Goal: Task Accomplishment & Management: Complete application form

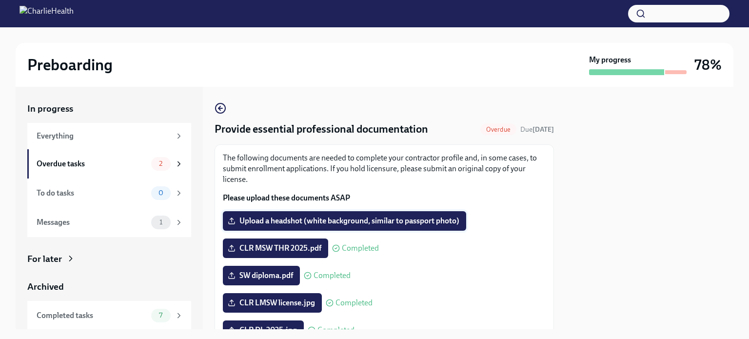
click at [358, 219] on span "Upload a headshot (white background, similar to passport photo)" at bounding box center [345, 221] width 230 height 10
click at [0, 0] on input "Upload a headshot (white background, similar to passport photo)" at bounding box center [0, 0] width 0 height 0
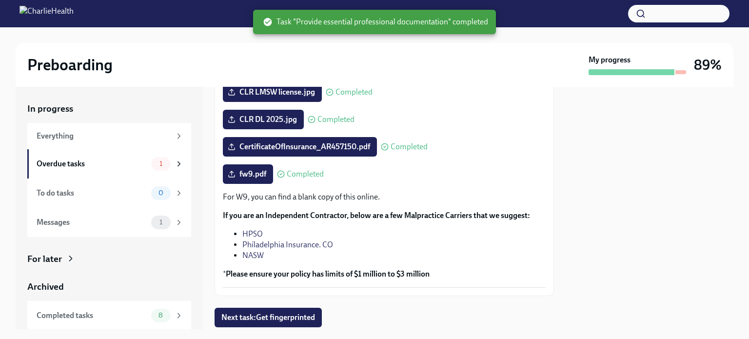
scroll to position [240, 0]
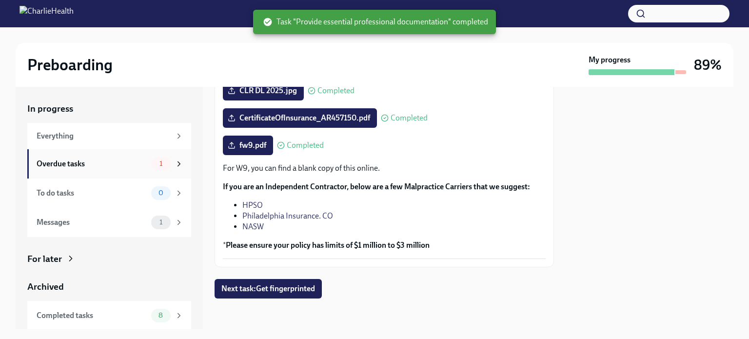
click at [45, 163] on div "Overdue tasks" at bounding box center [92, 164] width 111 height 11
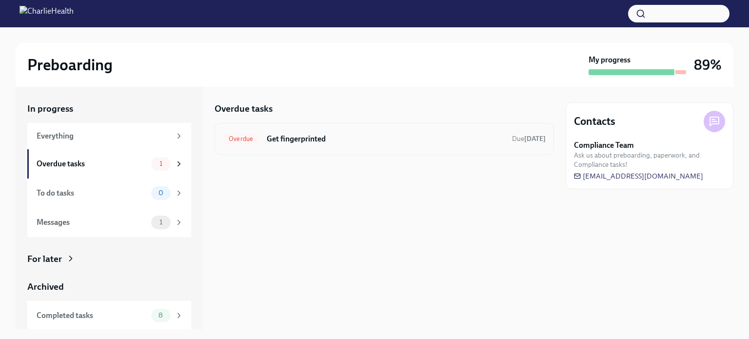
click at [499, 138] on div "Overdue Get fingerprinted Due [DATE]" at bounding box center [384, 139] width 323 height 16
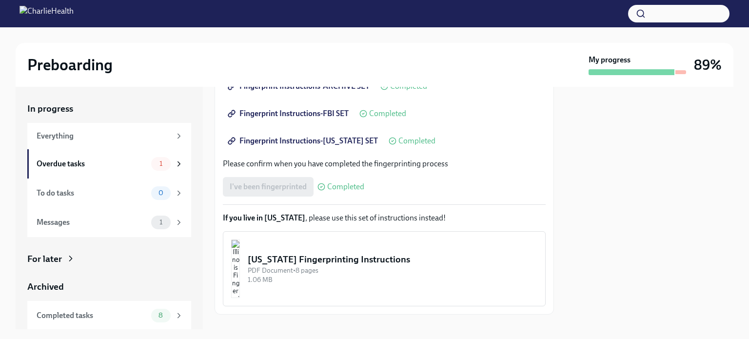
scroll to position [230, 0]
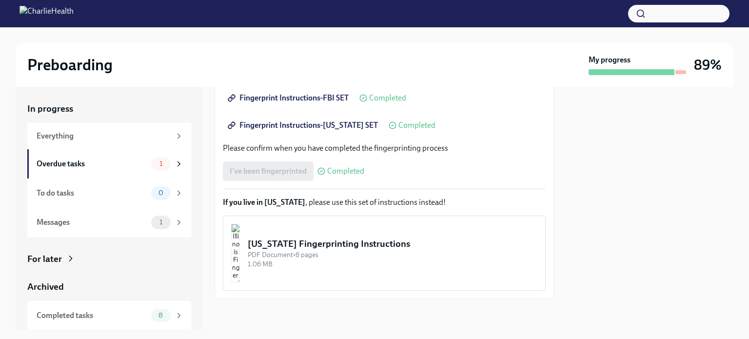
click at [265, 170] on div "I've been fingerprinted Completed" at bounding box center [293, 171] width 141 height 20
click at [39, 222] on div "Messages" at bounding box center [92, 222] width 111 height 11
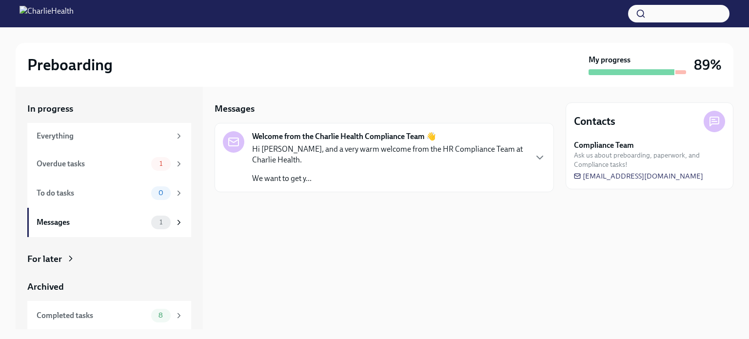
click at [504, 160] on p "Hi [PERSON_NAME], and a very warm welcome from the HR Compliance Team at Charli…" at bounding box center [389, 154] width 274 height 21
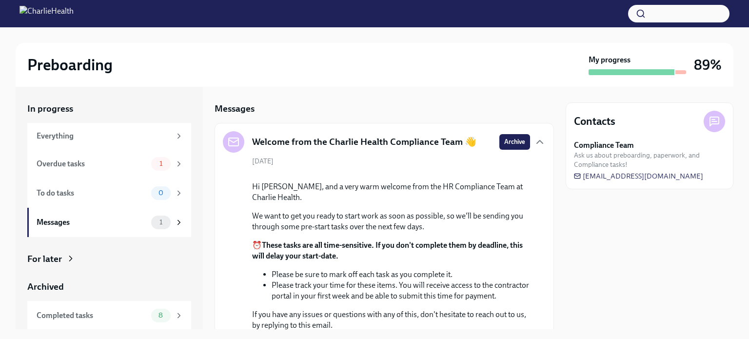
click at [713, 63] on h3 "89%" at bounding box center [708, 65] width 28 height 18
click at [605, 75] on div at bounding box center [632, 72] width 86 height 6
click at [51, 189] on div "To do tasks" at bounding box center [92, 193] width 111 height 11
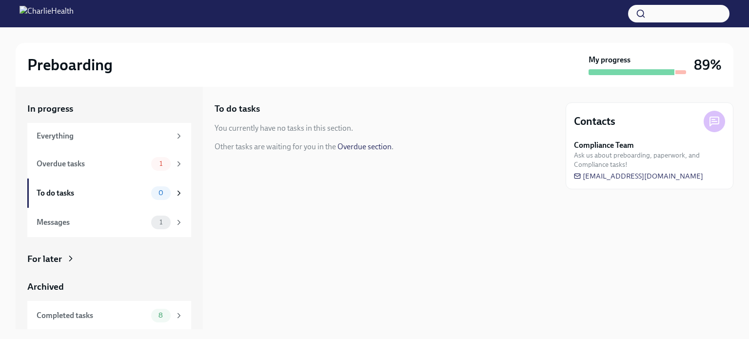
scroll to position [30, 0]
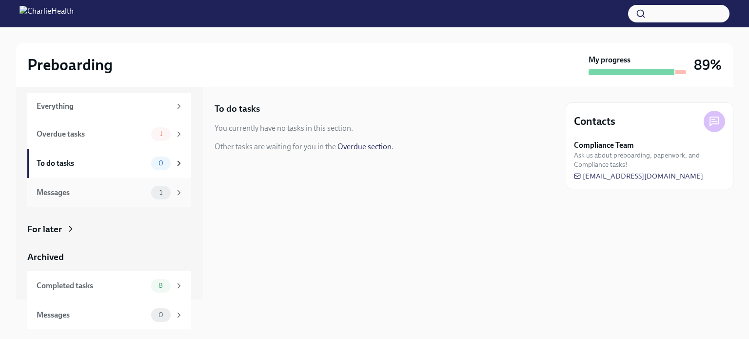
click at [160, 193] on span "1" at bounding box center [161, 192] width 15 height 7
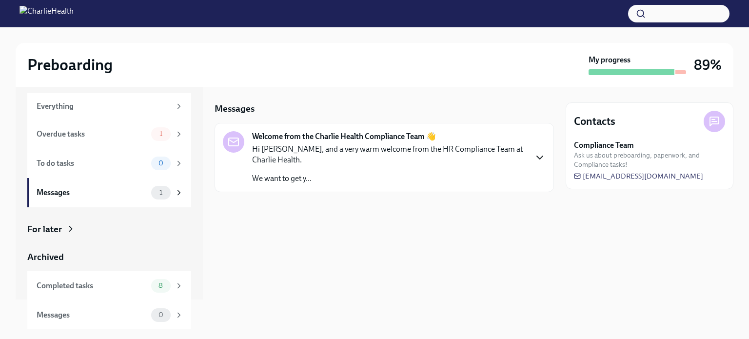
click at [541, 158] on icon "button" at bounding box center [540, 157] width 6 height 3
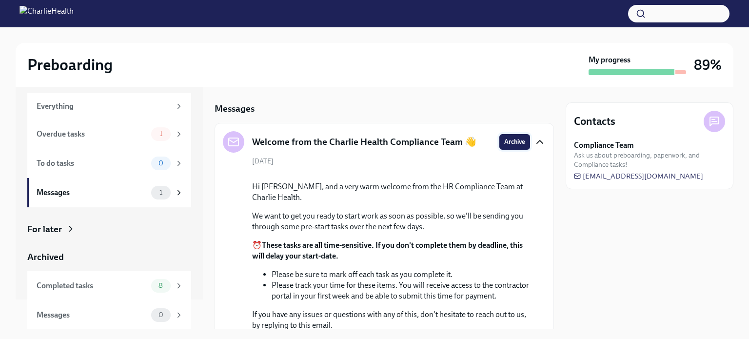
click at [504, 142] on span "Archive" at bounding box center [514, 142] width 21 height 10
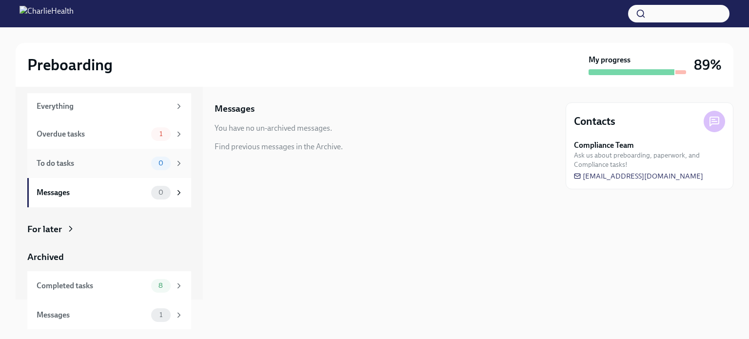
click at [55, 164] on div "To do tasks" at bounding box center [92, 163] width 111 height 11
click at [48, 109] on div "Everything" at bounding box center [104, 106] width 134 height 11
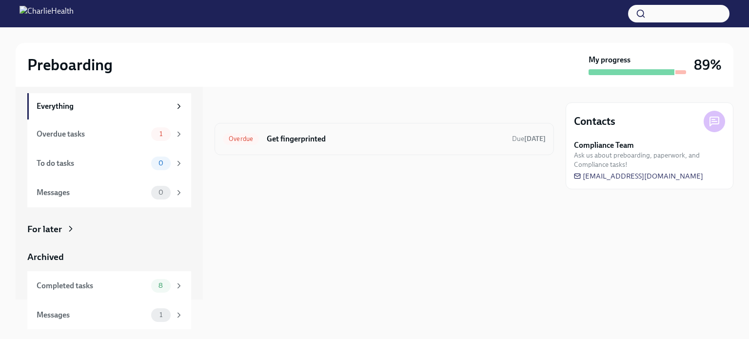
click at [461, 132] on div "Overdue Get fingerprinted Due [DATE]" at bounding box center [384, 139] width 323 height 16
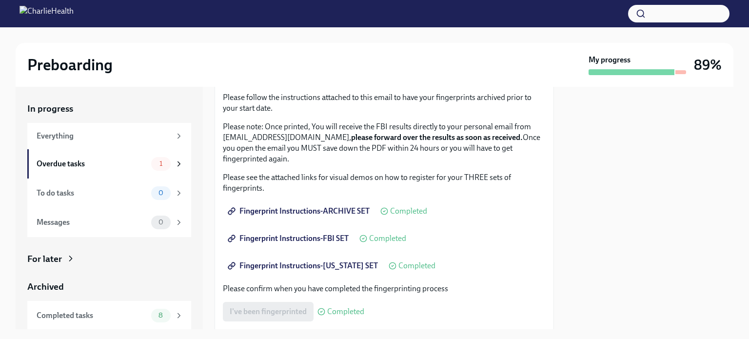
scroll to position [230, 0]
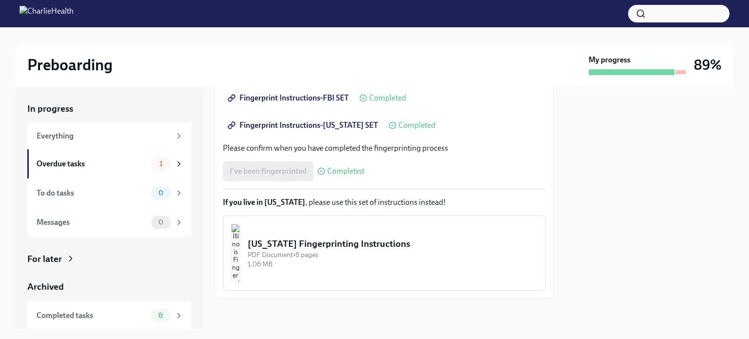
click at [329, 245] on div "[US_STATE] Fingerprinting Instructions" at bounding box center [393, 244] width 290 height 13
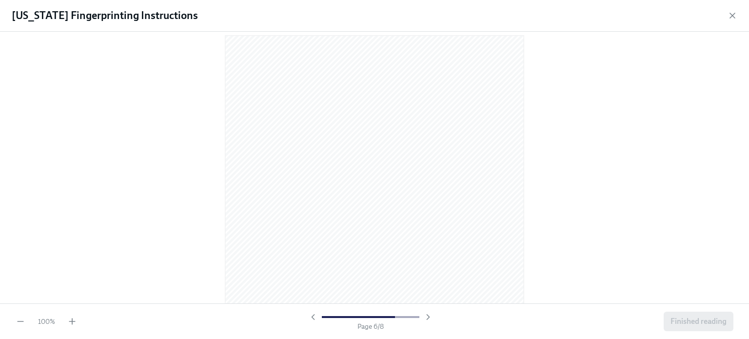
scroll to position [2896, 0]
click at [693, 323] on span "Finished reading" at bounding box center [699, 322] width 56 height 10
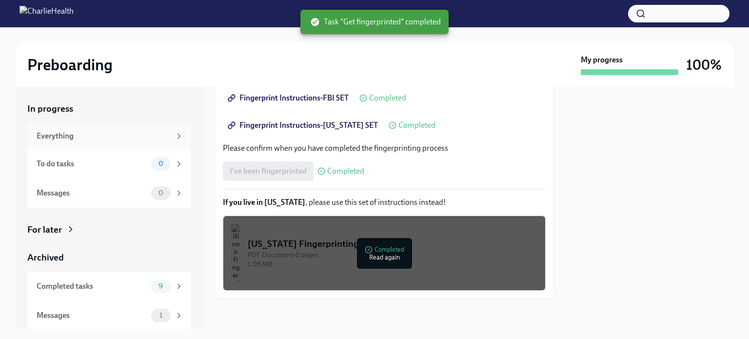
click at [42, 136] on div "Everything" at bounding box center [104, 136] width 134 height 11
